Goal: Information Seeking & Learning: Learn about a topic

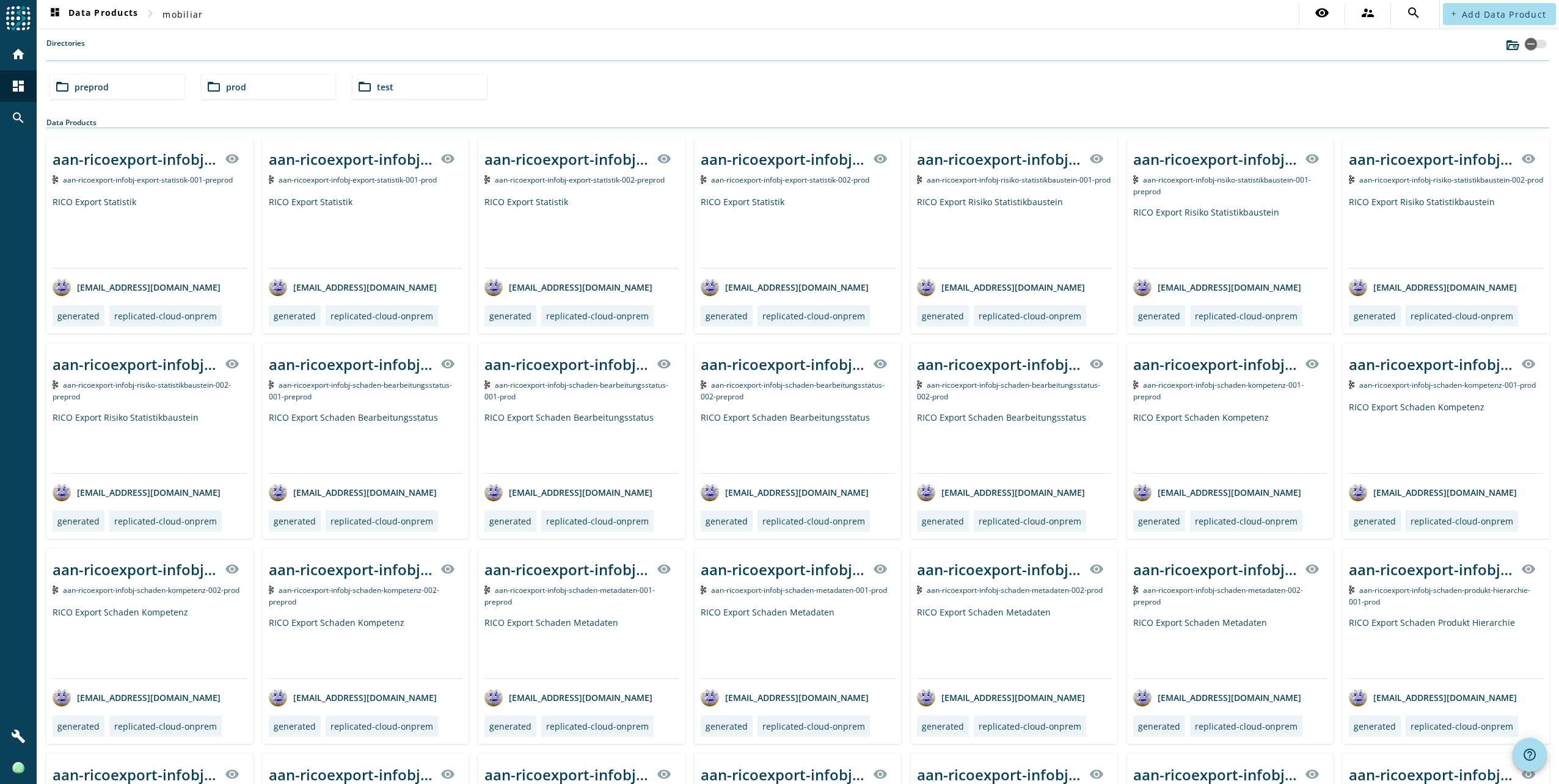
click at [253, 85] on div "folder_open prod" at bounding box center [269, 87] width 135 height 25
click at [112, 88] on div "folder_open preprod" at bounding box center [117, 87] width 135 height 25
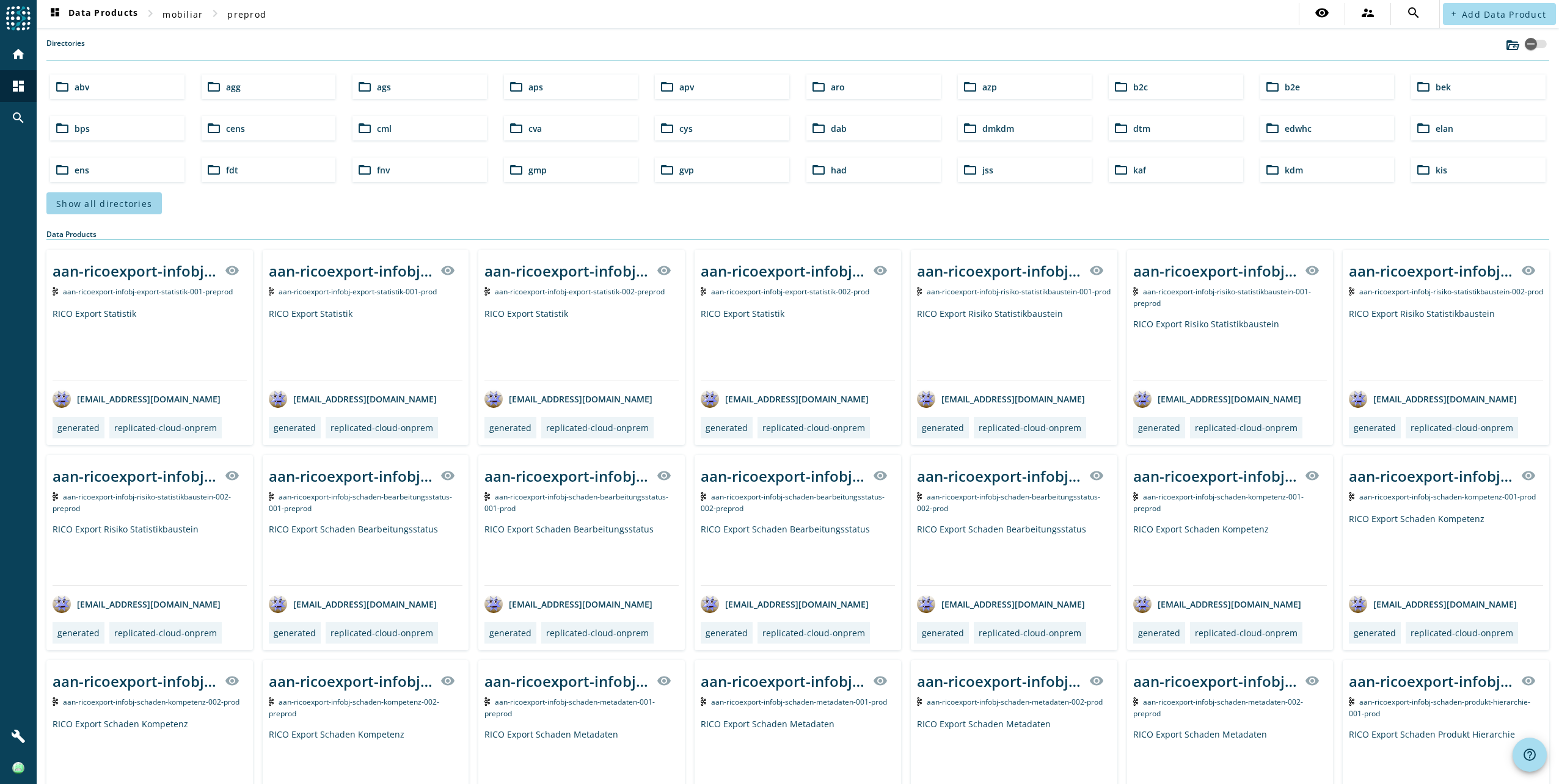
click at [127, 203] on span "Show all directories" at bounding box center [104, 203] width 96 height 12
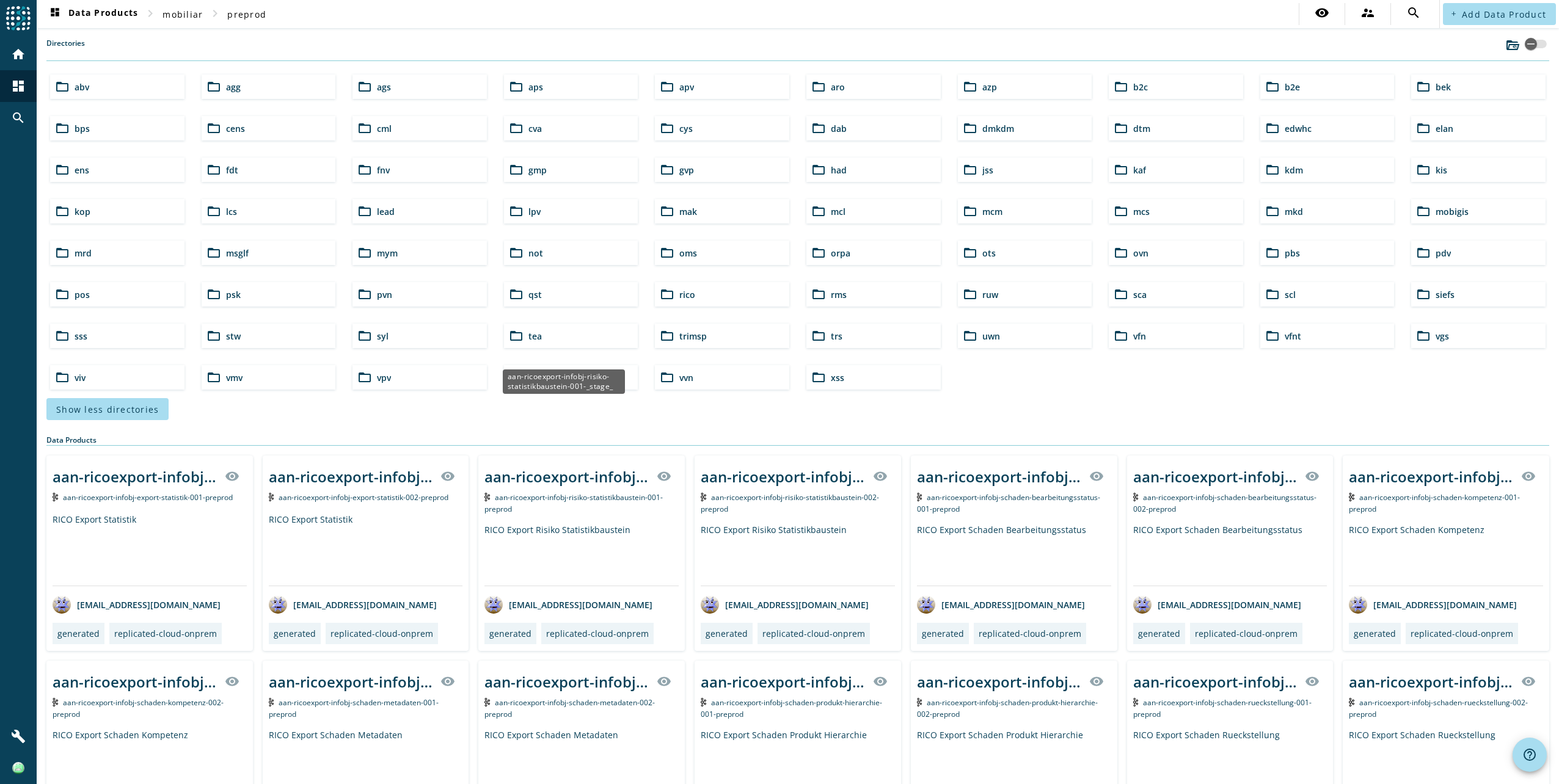
scroll to position [122, 0]
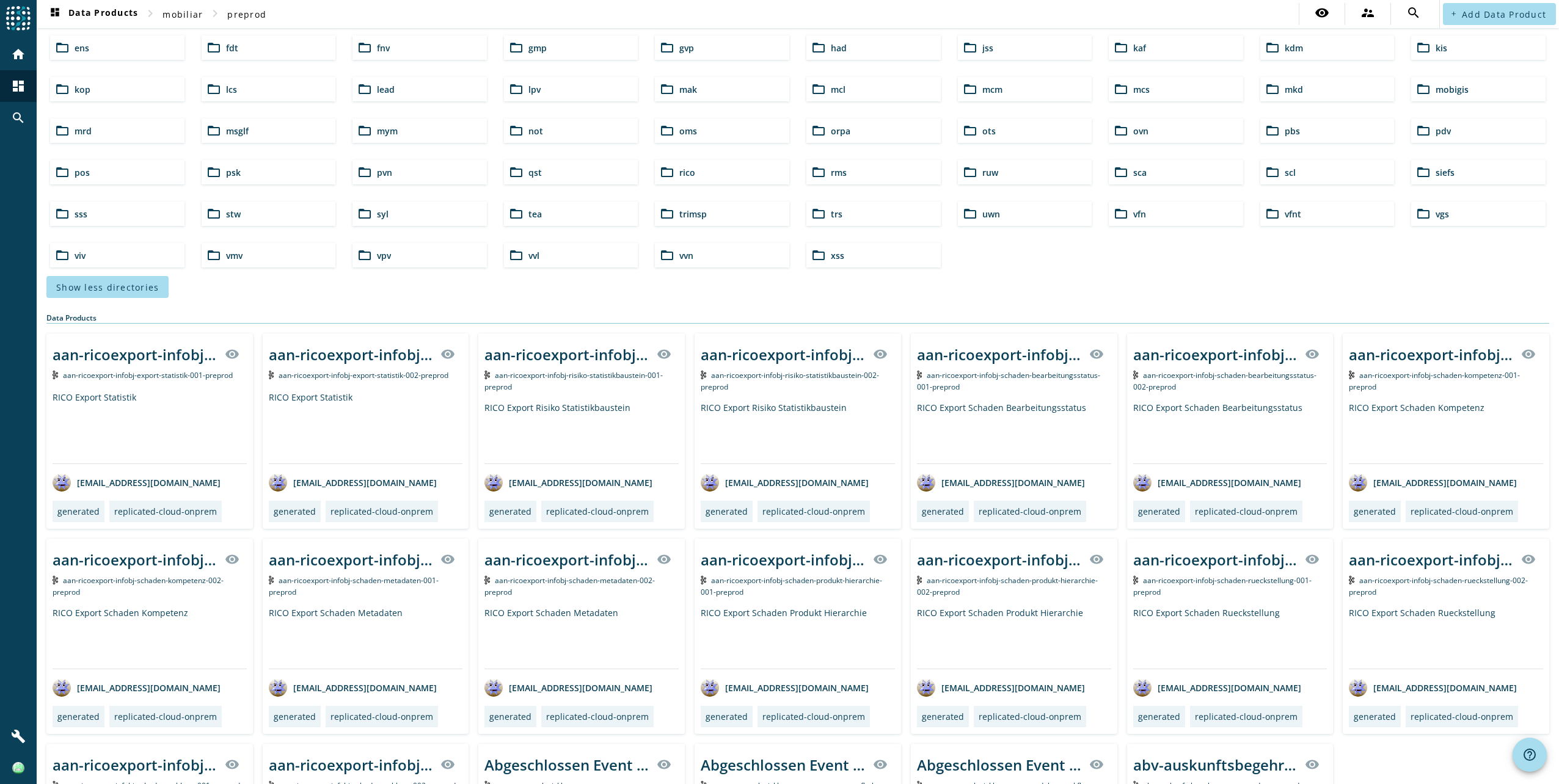
click at [386, 211] on span "syl" at bounding box center [382, 214] width 12 height 12
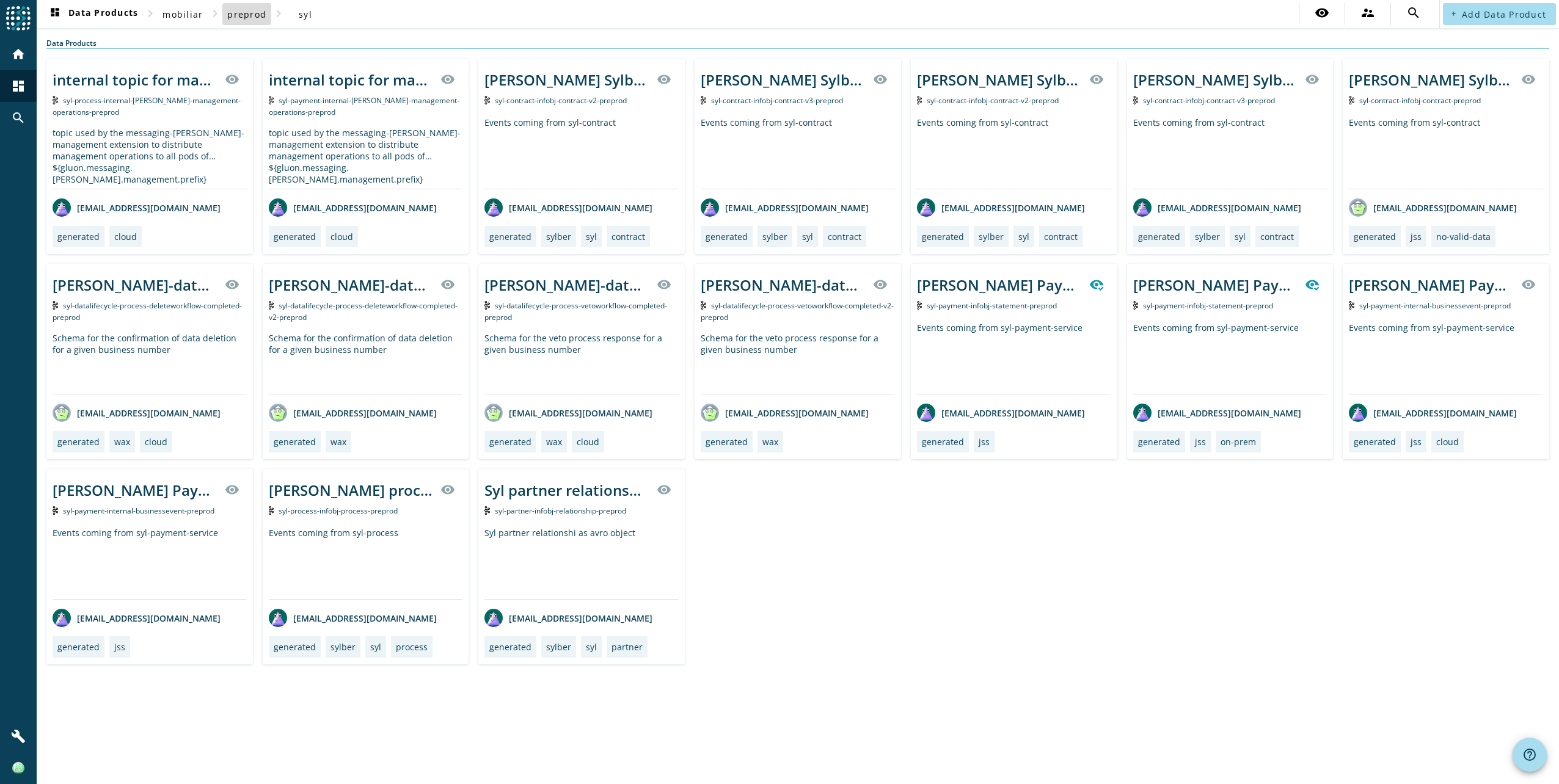
click at [245, 10] on span "preprod" at bounding box center [247, 14] width 39 height 12
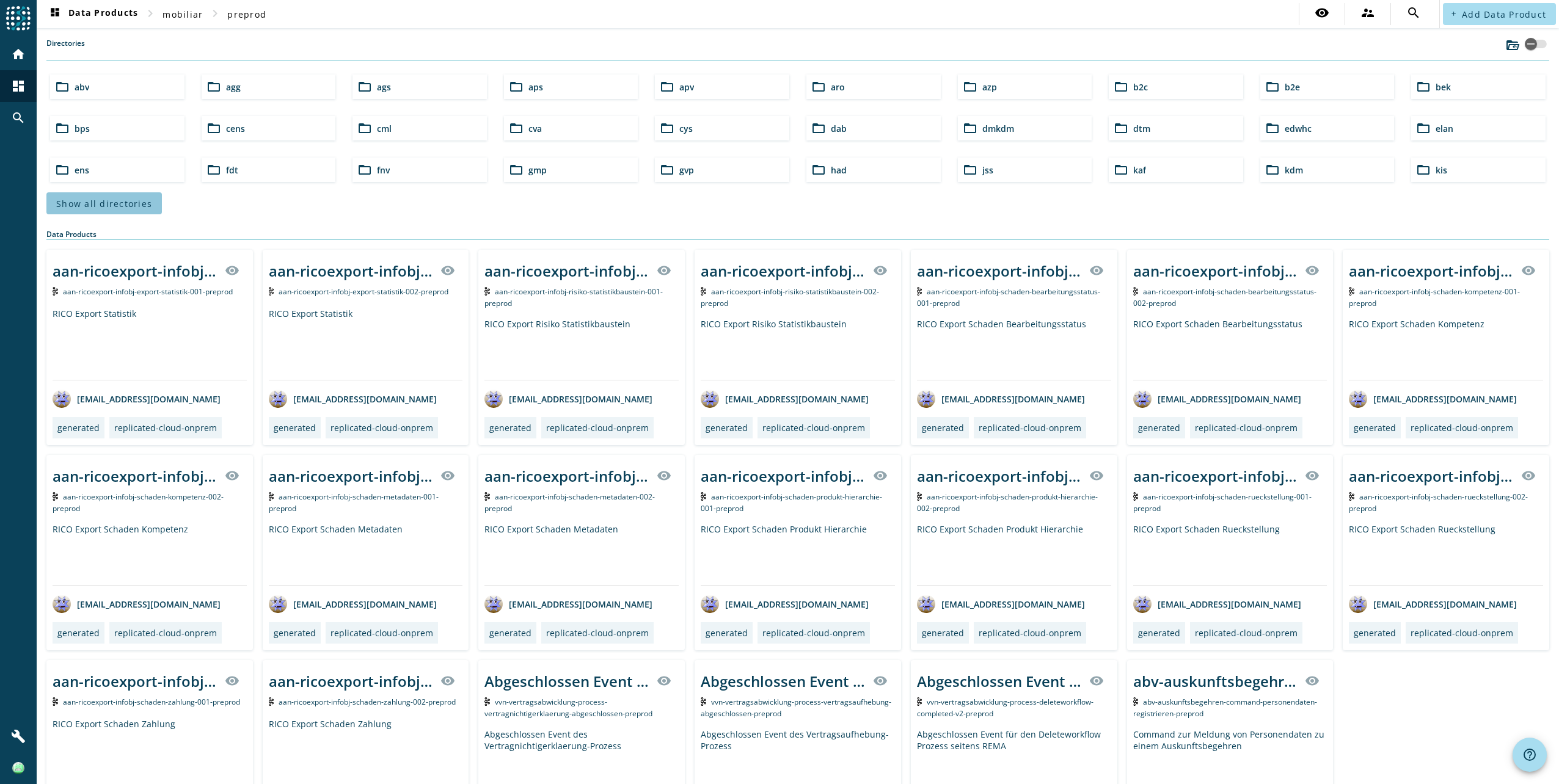
click at [109, 205] on span "Show all directories" at bounding box center [104, 203] width 96 height 12
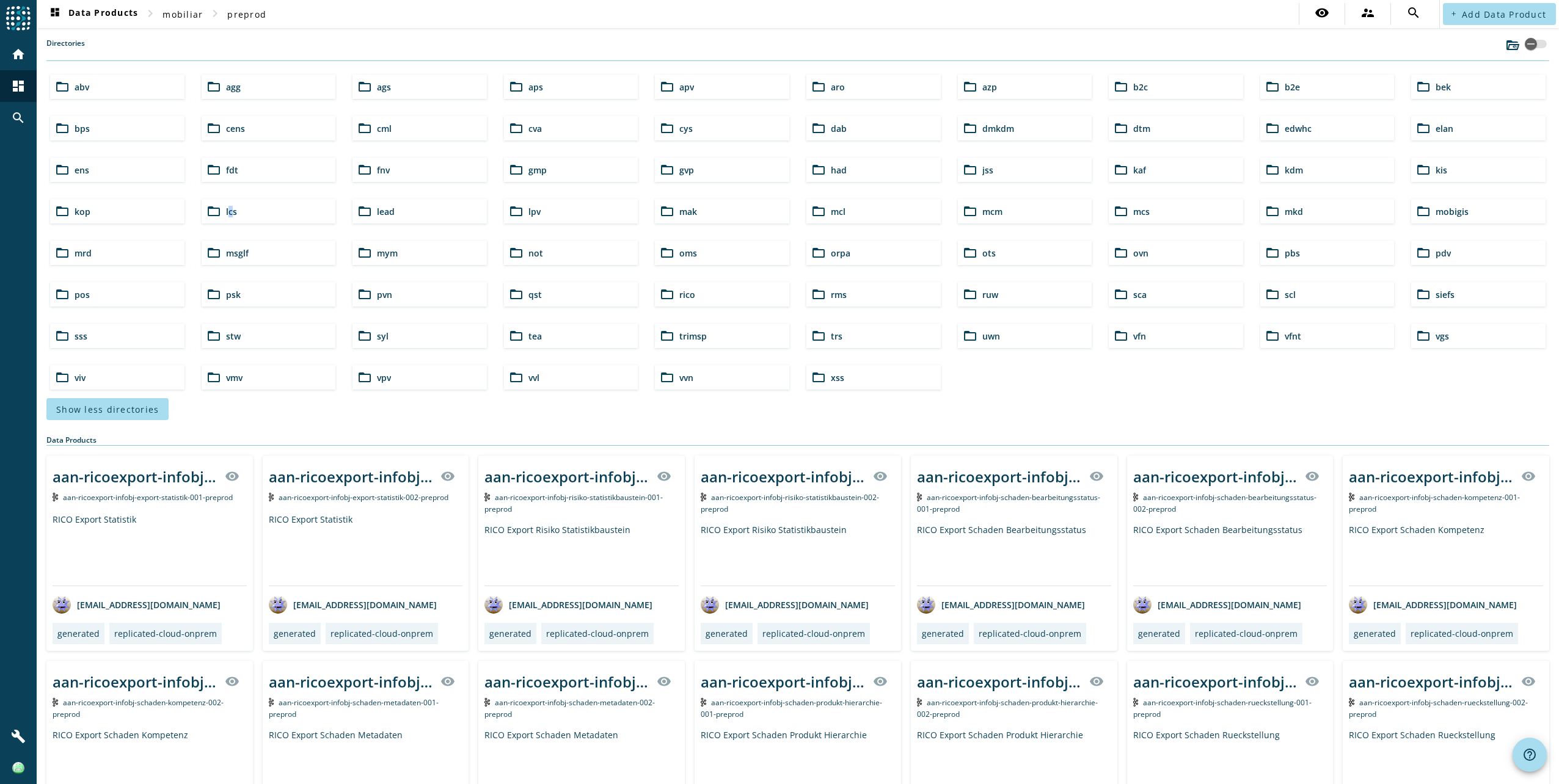
click at [226, 210] on span "lcs" at bounding box center [232, 211] width 11 height 12
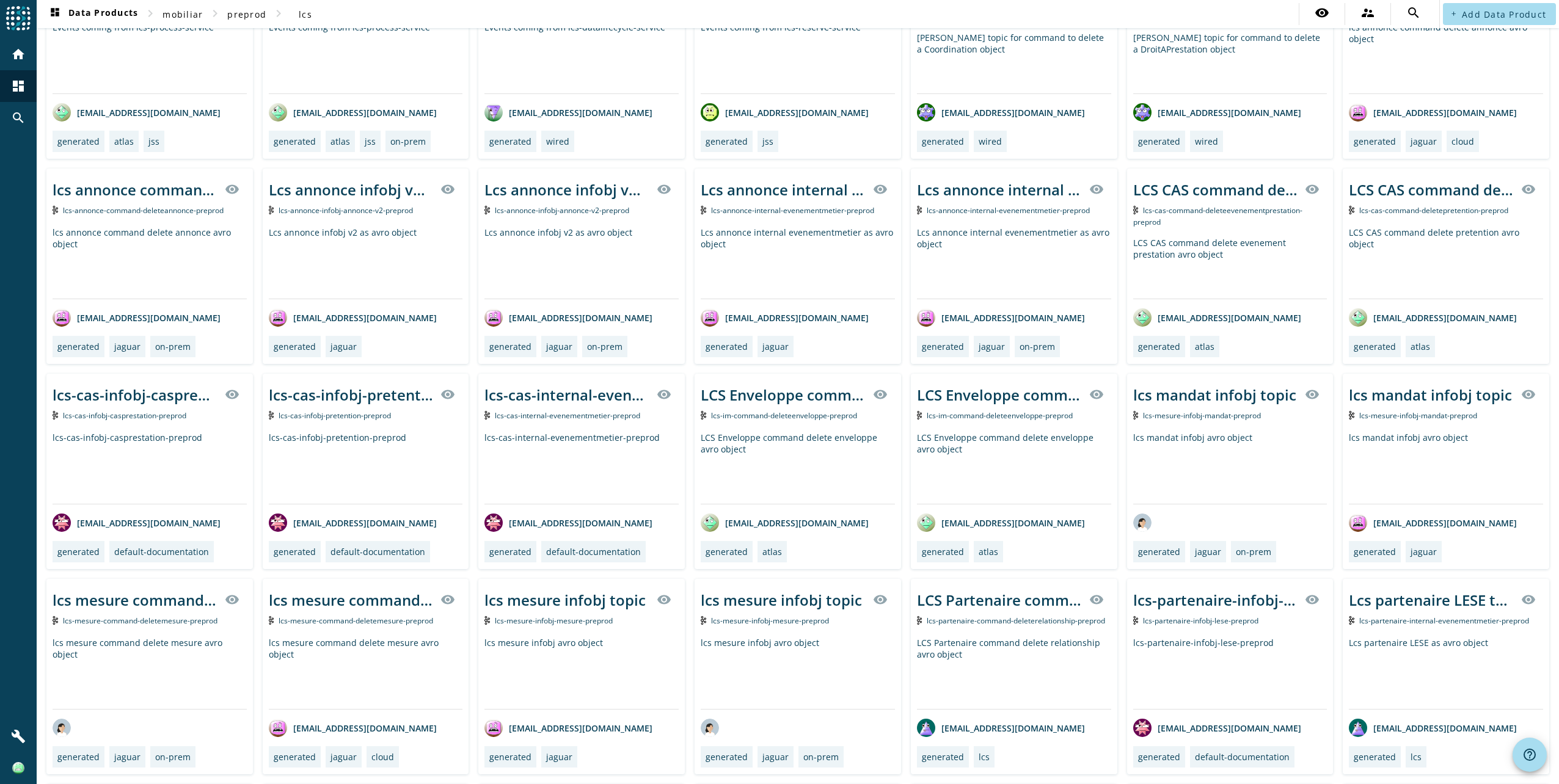
scroll to position [1532, 0]
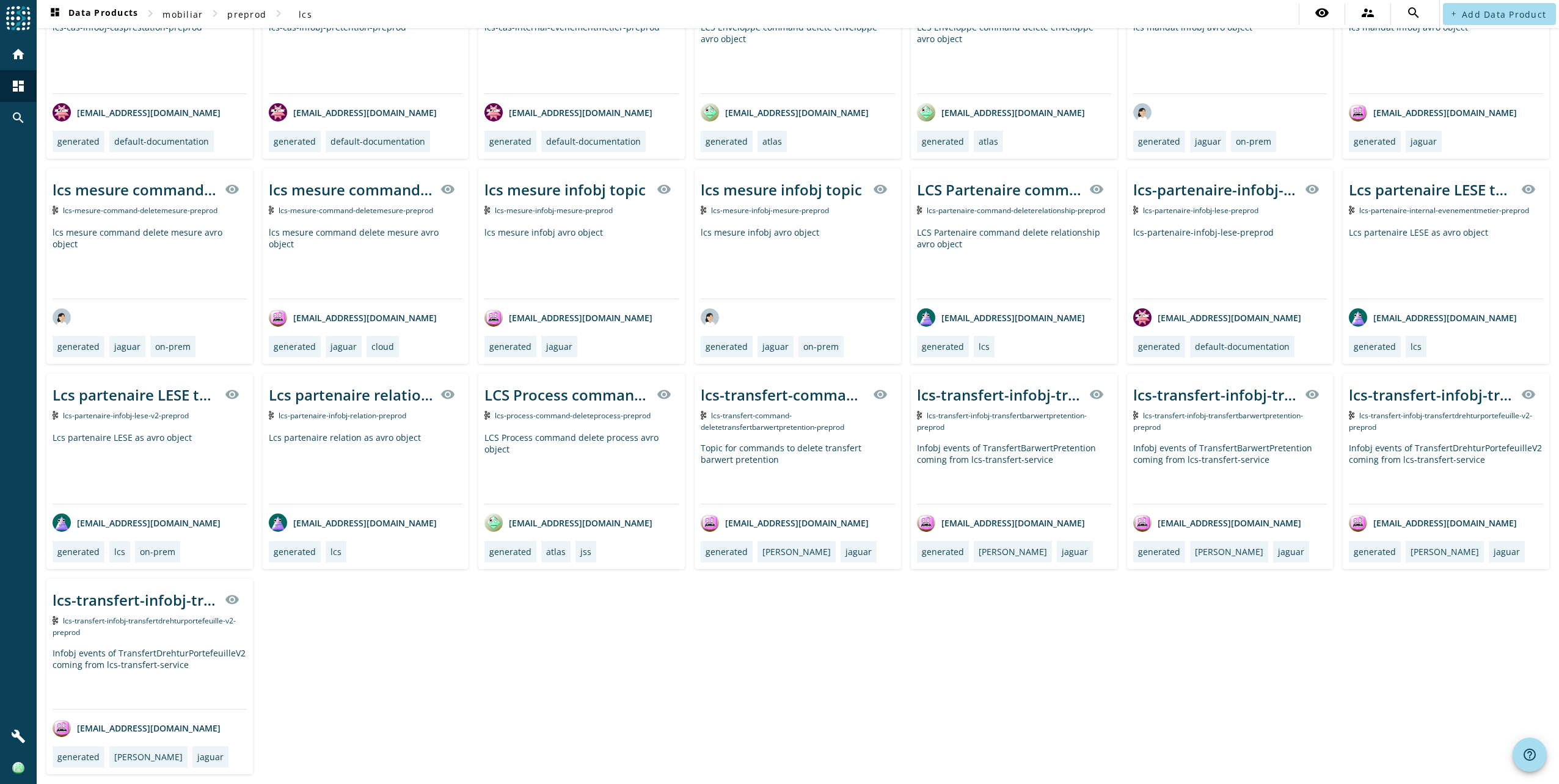
drag, startPoint x: 318, startPoint y: 417, endPoint x: 740, endPoint y: 678, distance: 496.2
click at [339, 412] on span "lcs-partenaire-infobj-relation-preprod" at bounding box center [342, 415] width 128 height 10
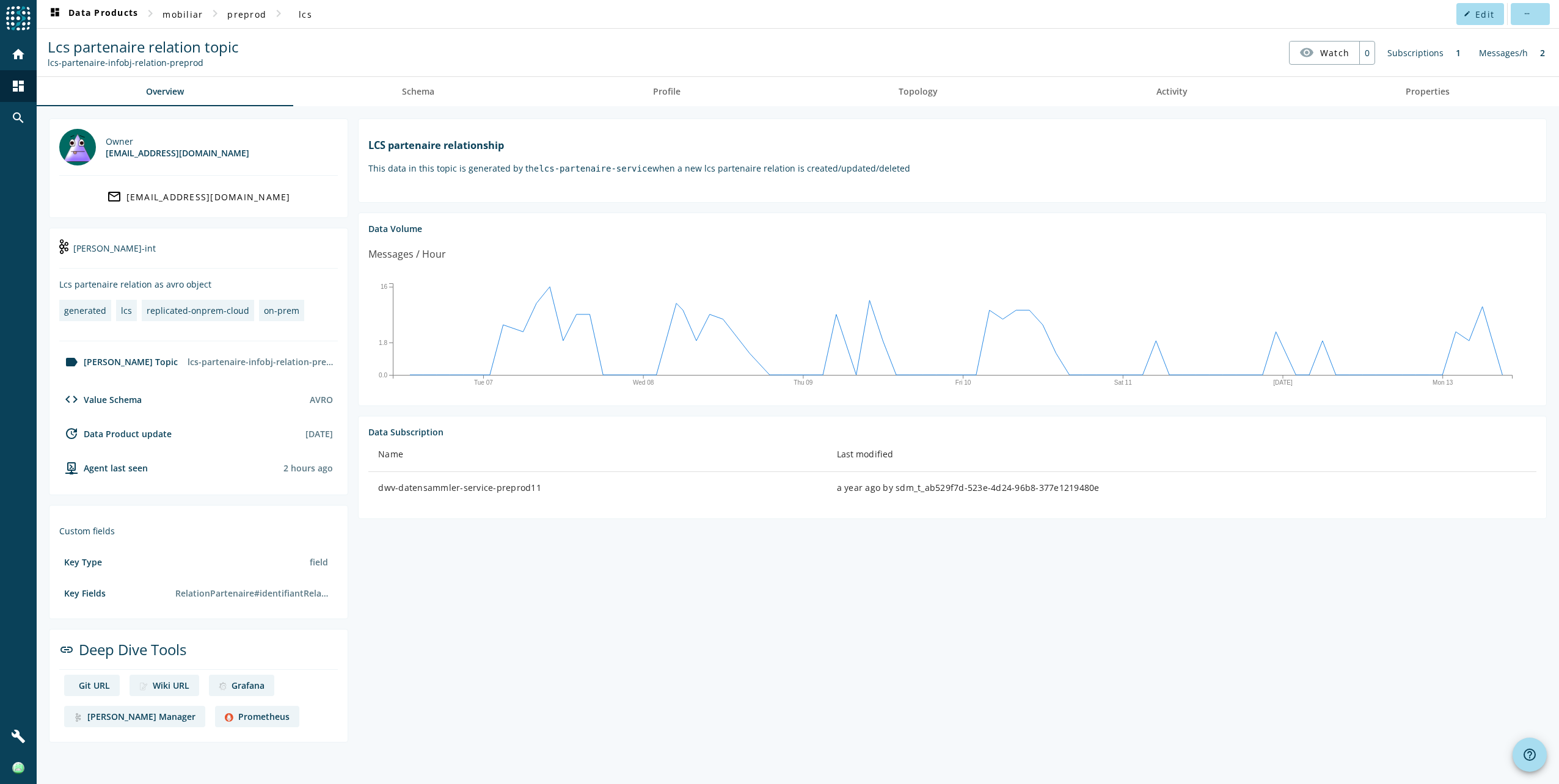
click at [238, 718] on div "Prometheus" at bounding box center [264, 716] width 51 height 12
click at [265, 686] on link "Grafana" at bounding box center [242, 685] width 65 height 22
